Goal: Information Seeking & Learning: Find contact information

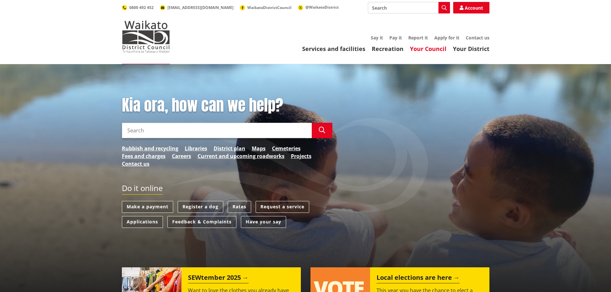
click at [428, 53] on link "Your Council" at bounding box center [428, 49] width 37 height 8
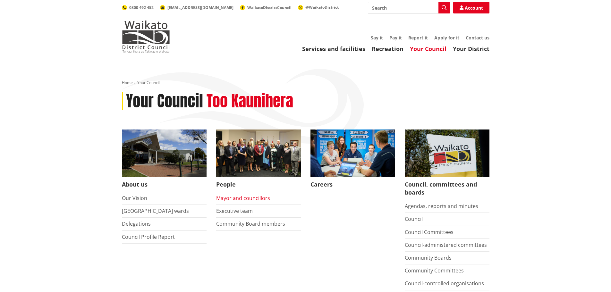
click at [242, 200] on link "Mayor and councillors" at bounding box center [243, 198] width 54 height 7
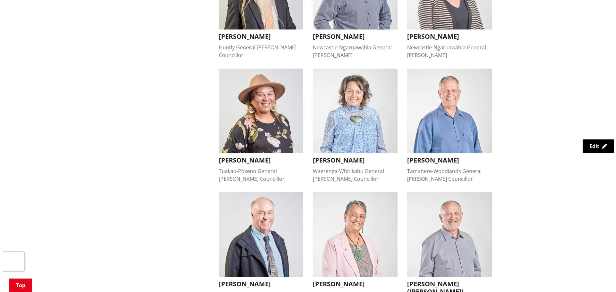
scroll to position [385, 0]
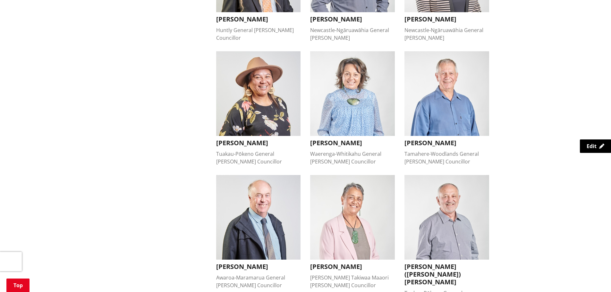
drag, startPoint x: 438, startPoint y: 107, endPoint x: 473, endPoint y: 108, distance: 35.0
click at [439, 107] on img "button" at bounding box center [447, 93] width 85 height 85
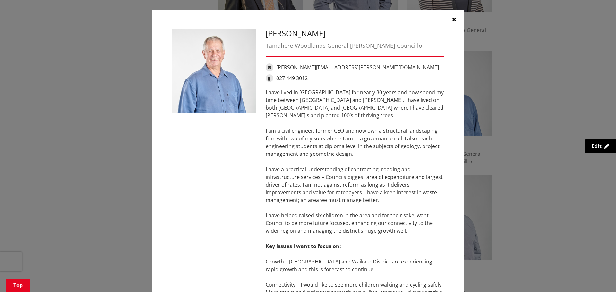
click at [306, 12] on div "Mike Keir Tamahere-Woodlands General Ward Councillor Mike.Keir@waidc.govt.nz 02…" at bounding box center [307, 194] width 311 height 368
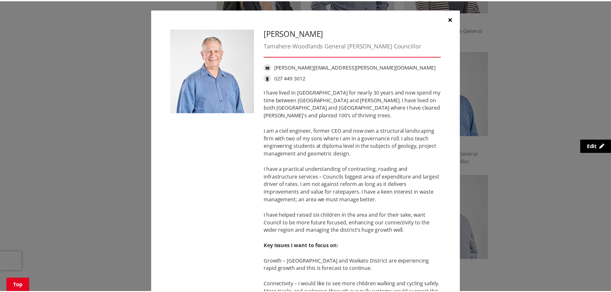
scroll to position [0, 0]
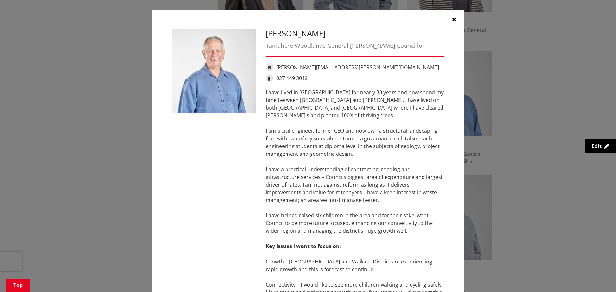
click at [452, 17] on icon "button" at bounding box center [454, 19] width 4 height 5
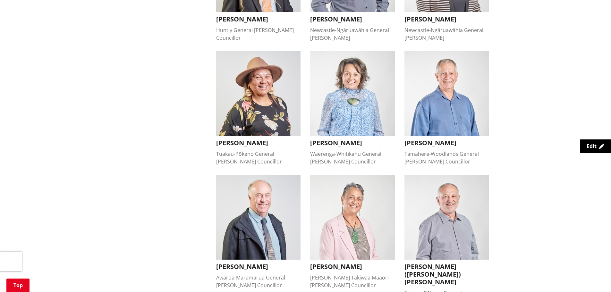
click at [196, 83] on div "More from this section People Mayor and councillors Mayoral Awards 2025 Mayoral…" at bounding box center [305, 125] width 377 height 761
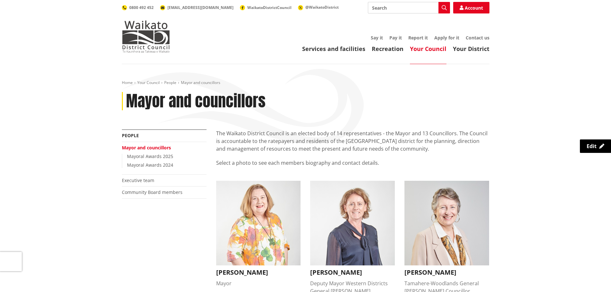
click at [110, 35] on header "Toggle search Toggle navigation Services and facilities Recreation Your Council…" at bounding box center [305, 32] width 611 height 64
click at [176, 35] on div "Toggle search Toggle navigation Services and facilities Recreation Your Council…" at bounding box center [305, 27] width 377 height 51
